Goal: Task Accomplishment & Management: Use online tool/utility

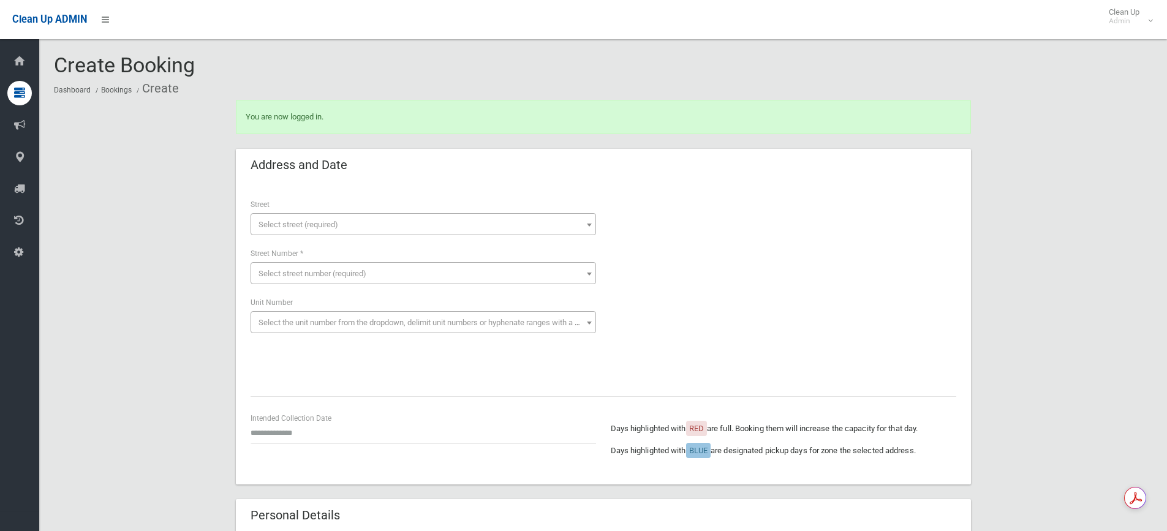
scroll to position [540, 0]
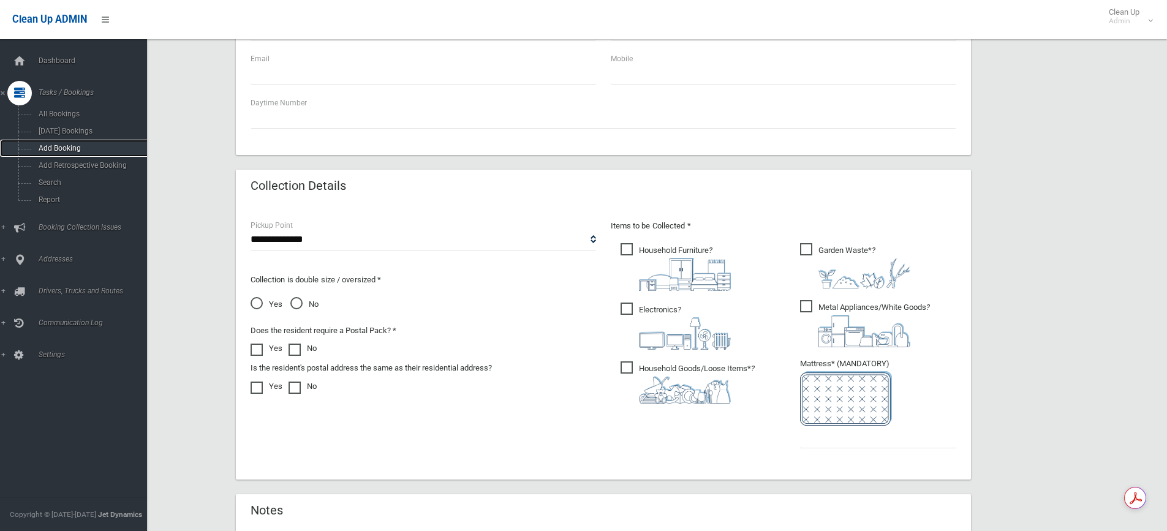
click at [85, 143] on link "Add Booking" at bounding box center [78, 148] width 156 height 17
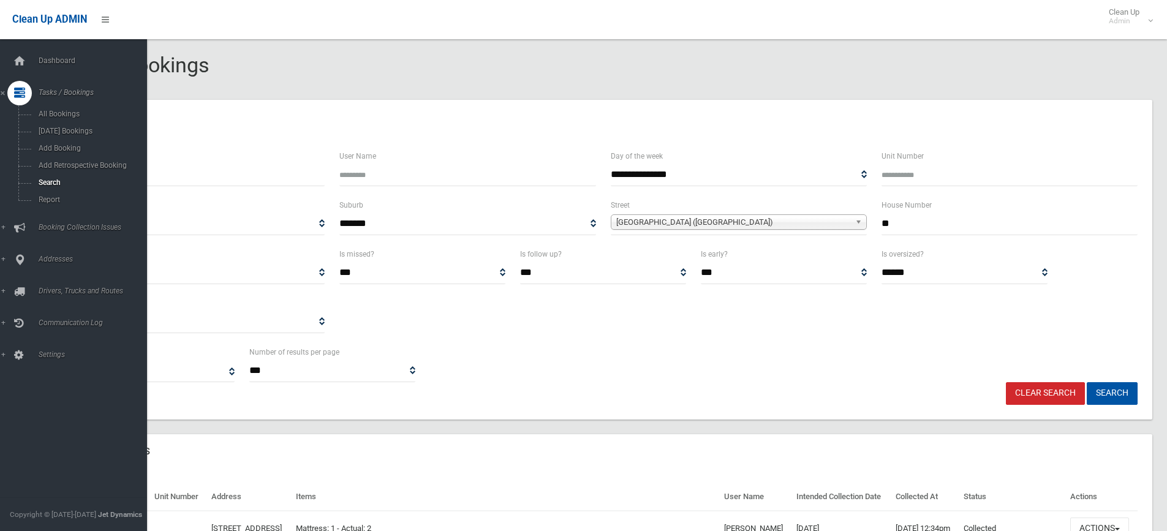
select select
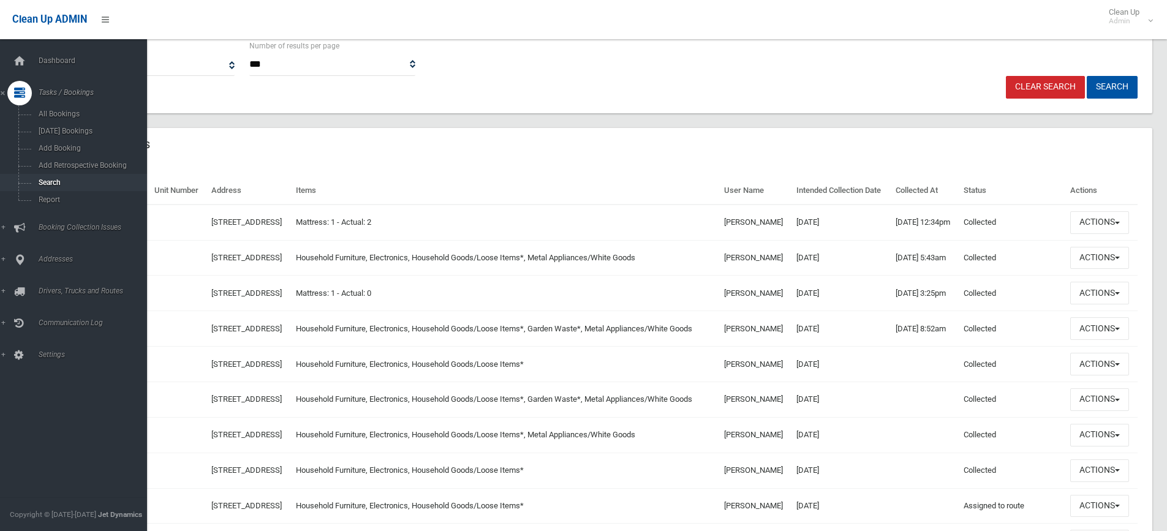
scroll to position [306, 0]
click at [75, 189] on link "Search" at bounding box center [78, 182] width 156 height 17
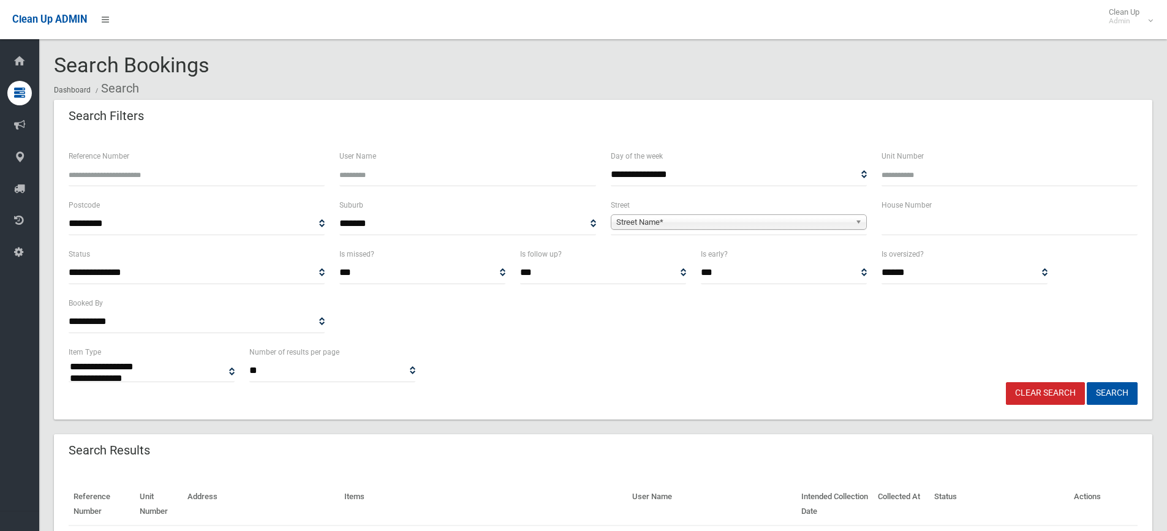
select select
click at [236, 158] on div "Reference Number" at bounding box center [197, 167] width 256 height 37
click at [236, 168] on input "Reference Number" at bounding box center [197, 175] width 256 height 23
type input "********"
click at [1133, 396] on button "Search" at bounding box center [1112, 393] width 51 height 23
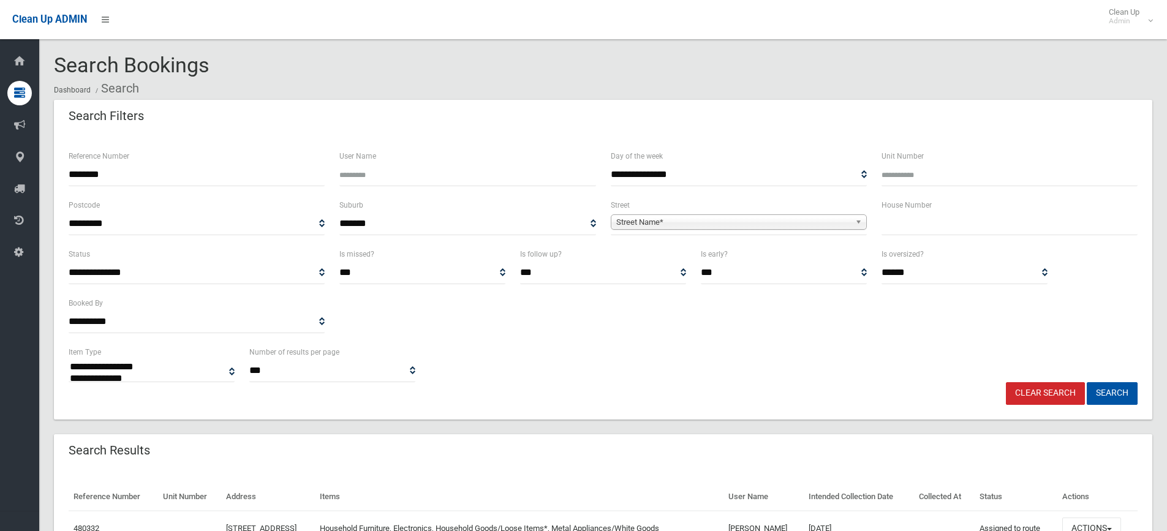
select select
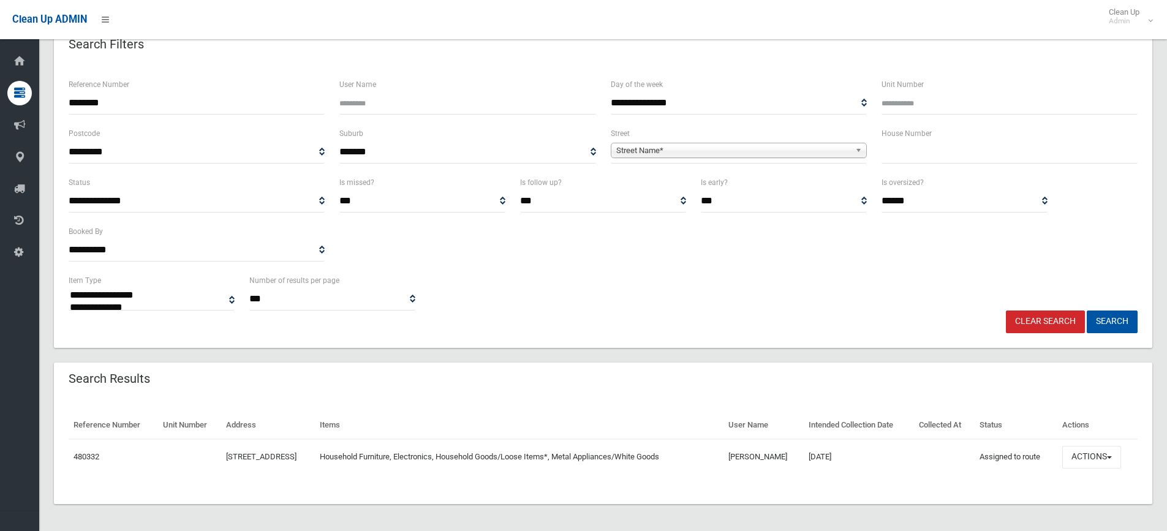
scroll to position [74, 0]
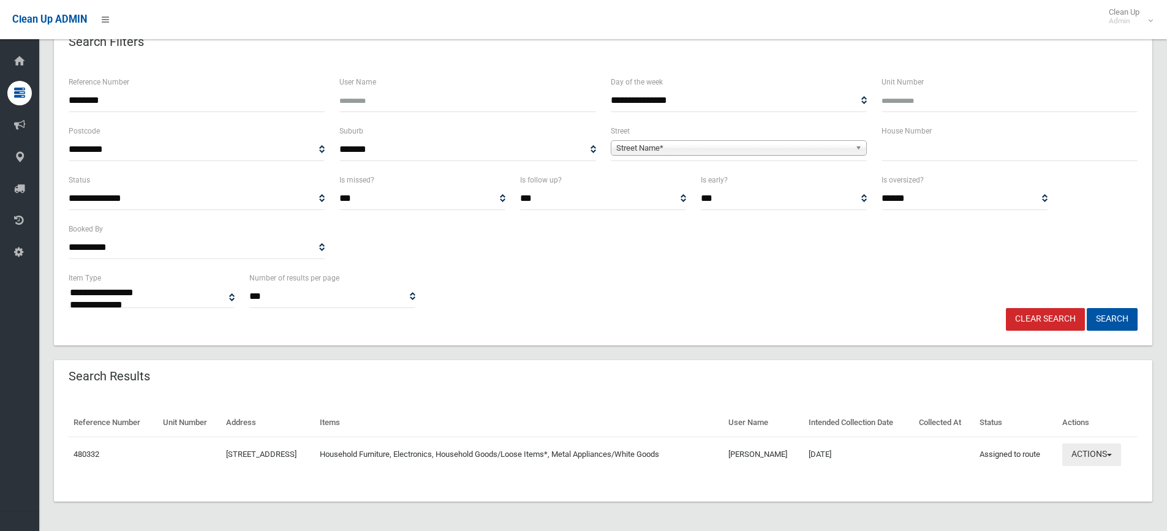
click at [1076, 448] on button "Actions" at bounding box center [1091, 455] width 59 height 23
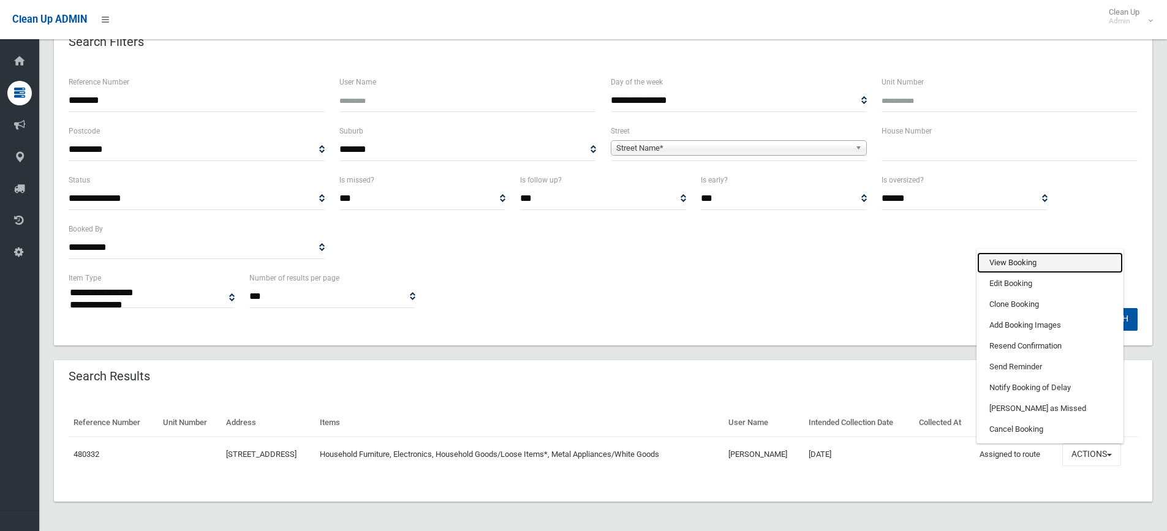
click at [1030, 269] on link "View Booking" at bounding box center [1050, 262] width 146 height 21
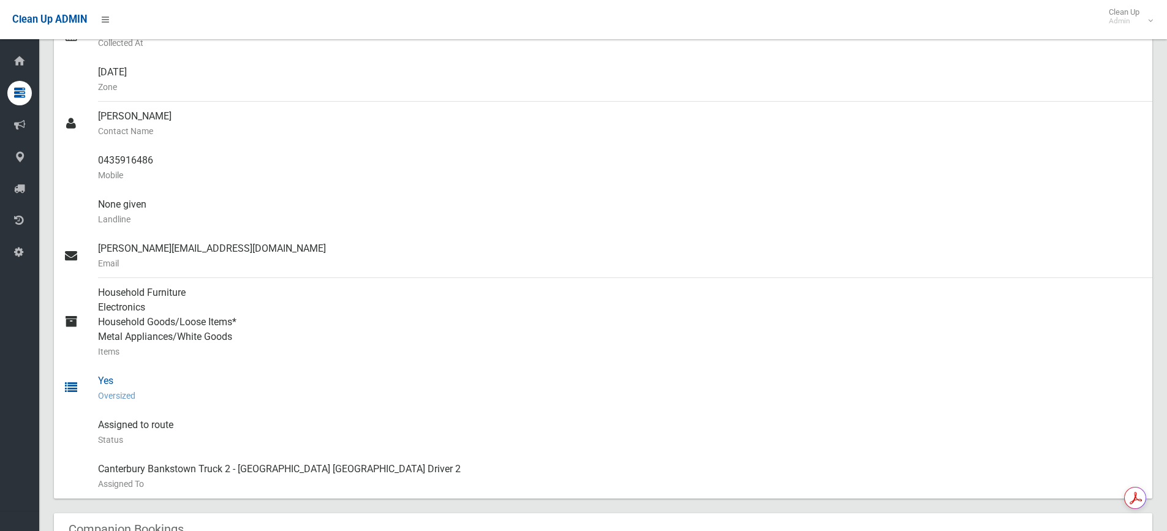
scroll to position [306, 0]
